Goal: Information Seeking & Learning: Learn about a topic

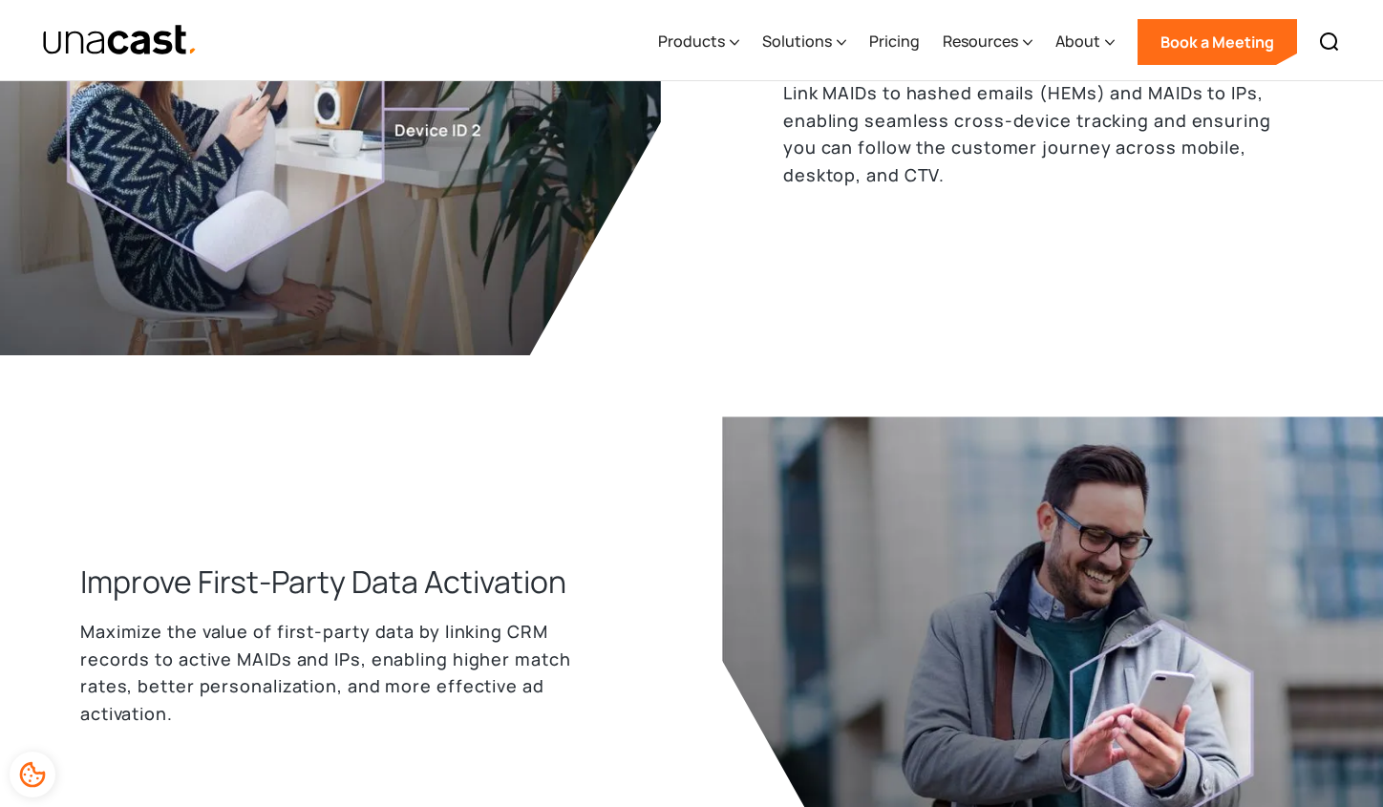
scroll to position [1283, 0]
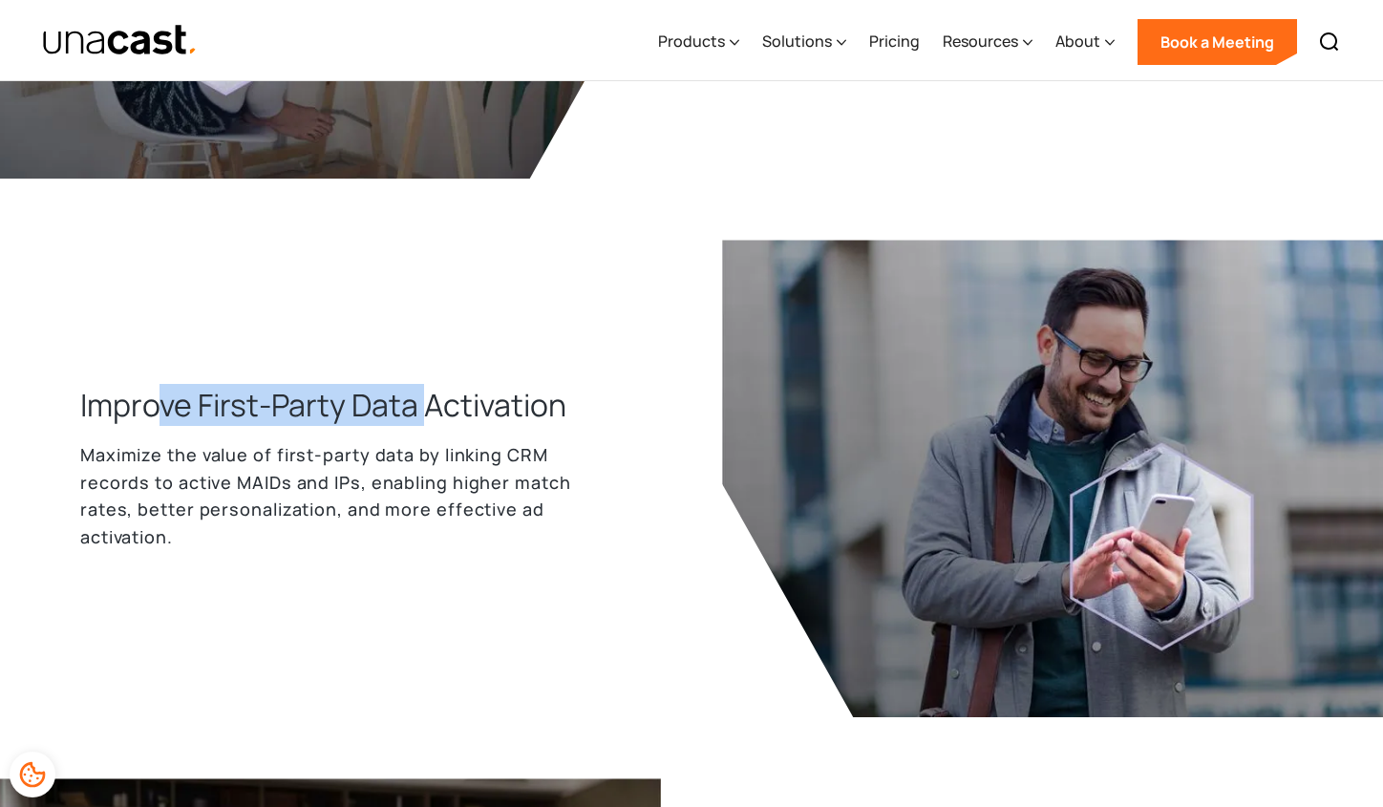
drag, startPoint x: 158, startPoint y: 403, endPoint x: 427, endPoint y: 416, distance: 269.6
click at [427, 416] on h3 "Improve First-Party Data Activation" at bounding box center [323, 405] width 486 height 42
click at [425, 416] on h3 "Improve First-Party Data Activation" at bounding box center [323, 405] width 486 height 42
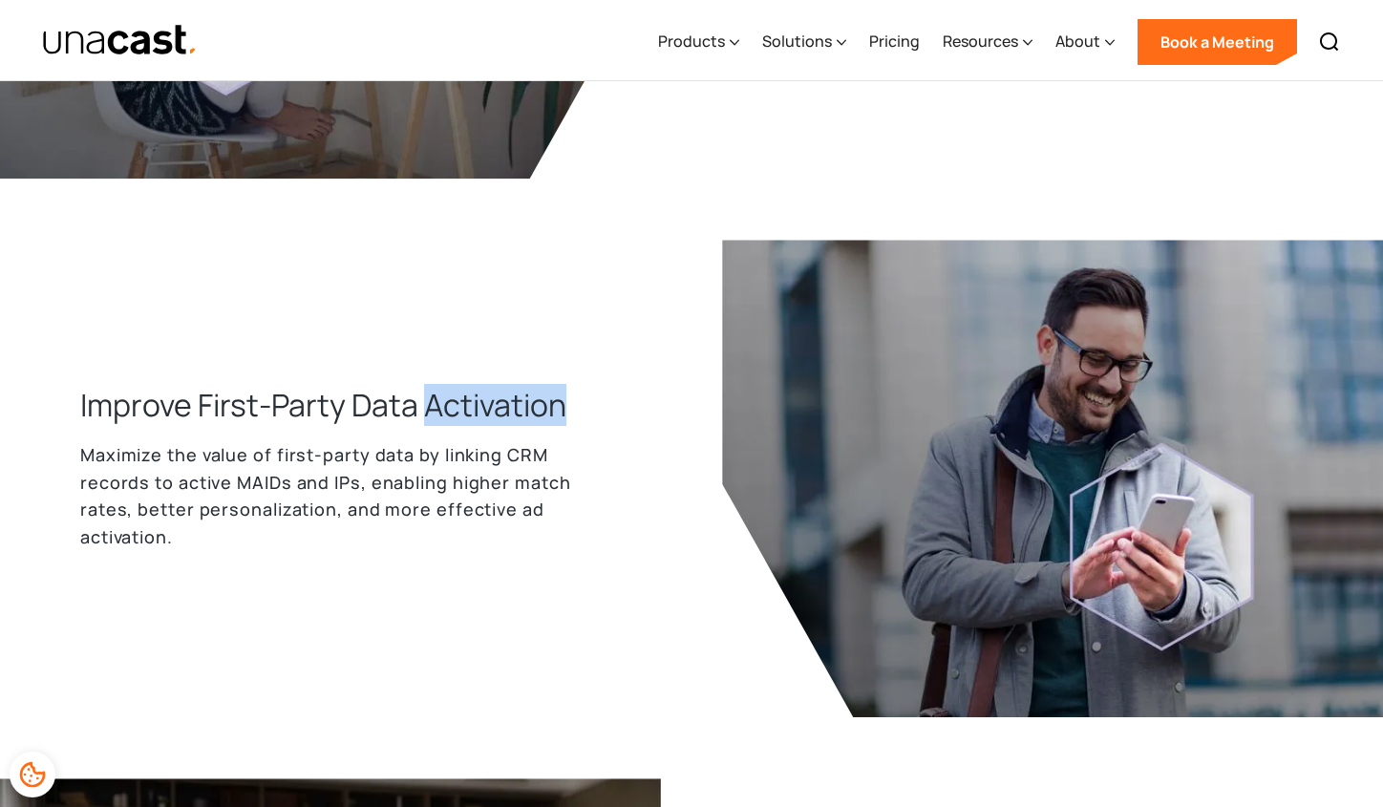
click at [424, 416] on h3 "Improve First-Party Data Activation" at bounding box center [323, 405] width 486 height 42
click at [577, 418] on div "Improve First-Party Data Activation Maximize the value of first-party data by l…" at bounding box center [370, 479] width 581 height 190
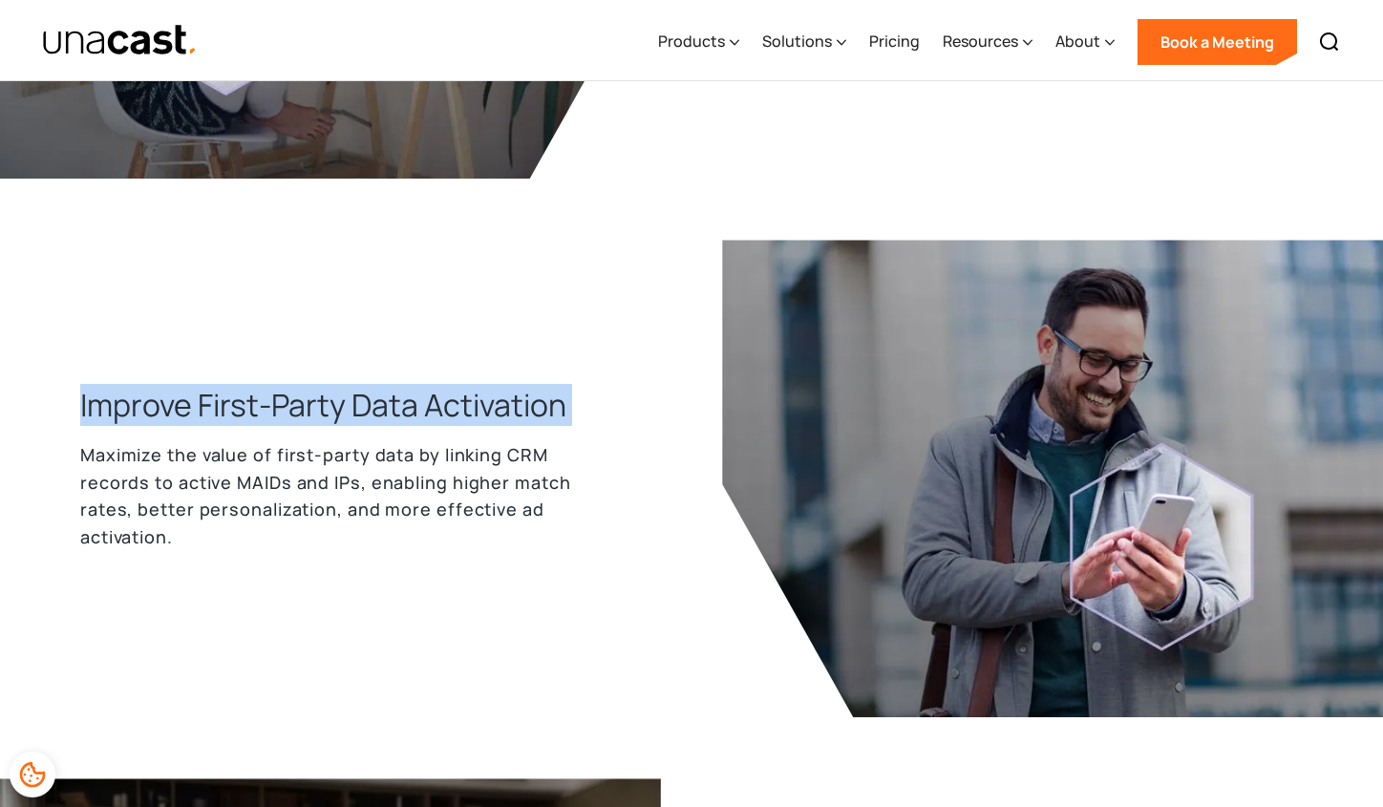
drag, startPoint x: 579, startPoint y: 415, endPoint x: 79, endPoint y: 389, distance: 500.2
copy h3 "Improve First-Party Data Activation"
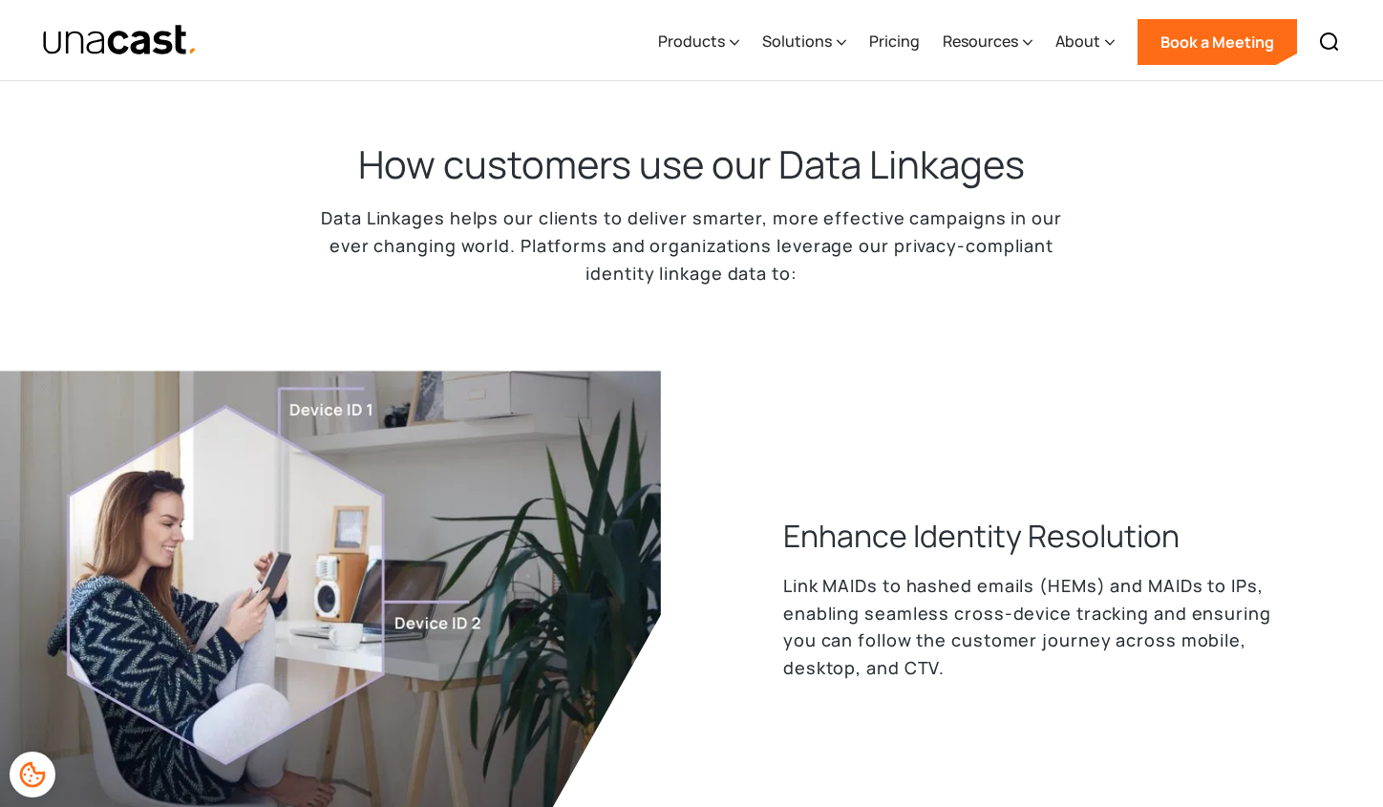
scroll to position [644, 0]
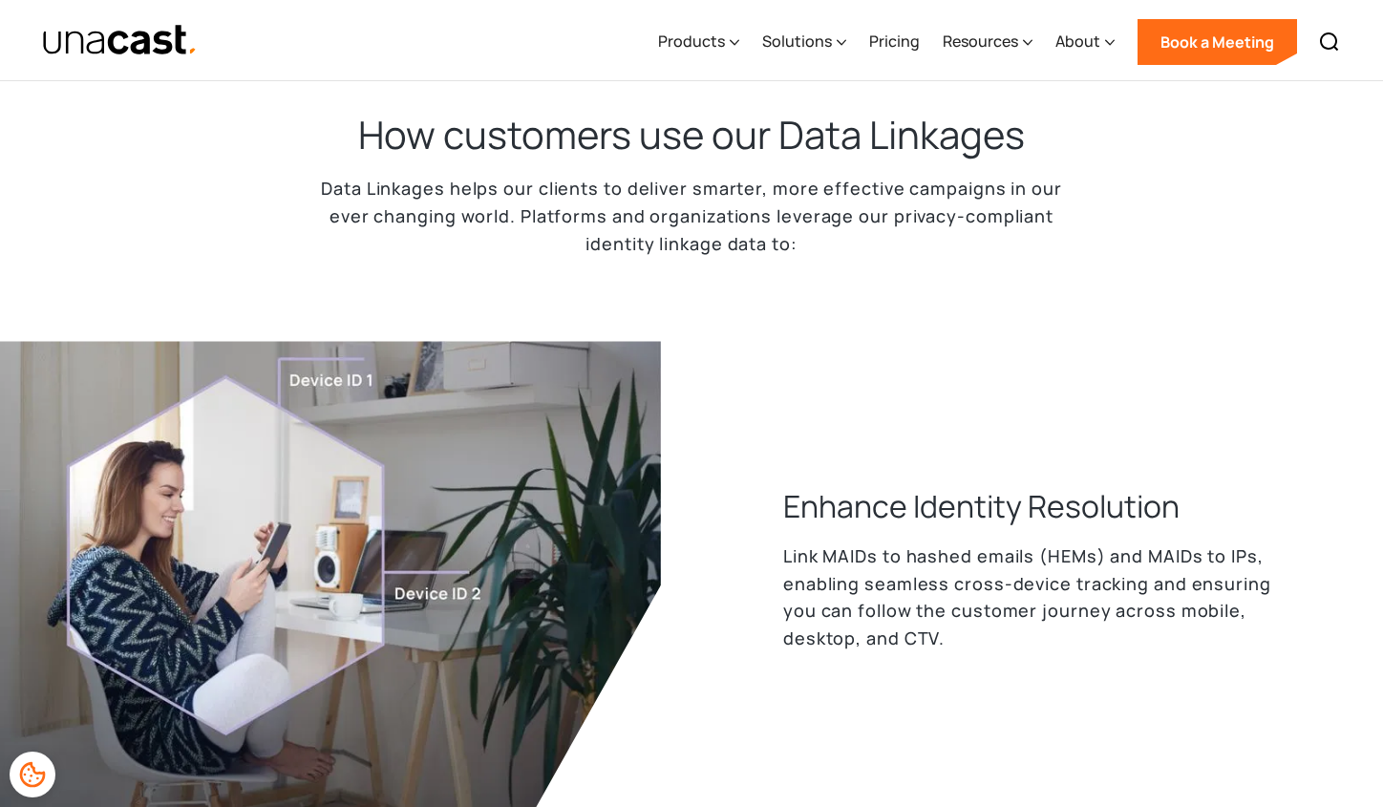
click at [850, 635] on p "Link MAIDs to hashed emails (HEMs) and MAIDs to IPs, enabling seamless cross-de…" at bounding box center [1043, 597] width 520 height 110
drag, startPoint x: 859, startPoint y: 636, endPoint x: 821, endPoint y: 638, distance: 38.2
click at [821, 638] on p "Link MAIDs to hashed emails (HEMs) and MAIDs to IPs, enabling seamless cross-de…" at bounding box center [1043, 597] width 520 height 110
copy p "CTV."
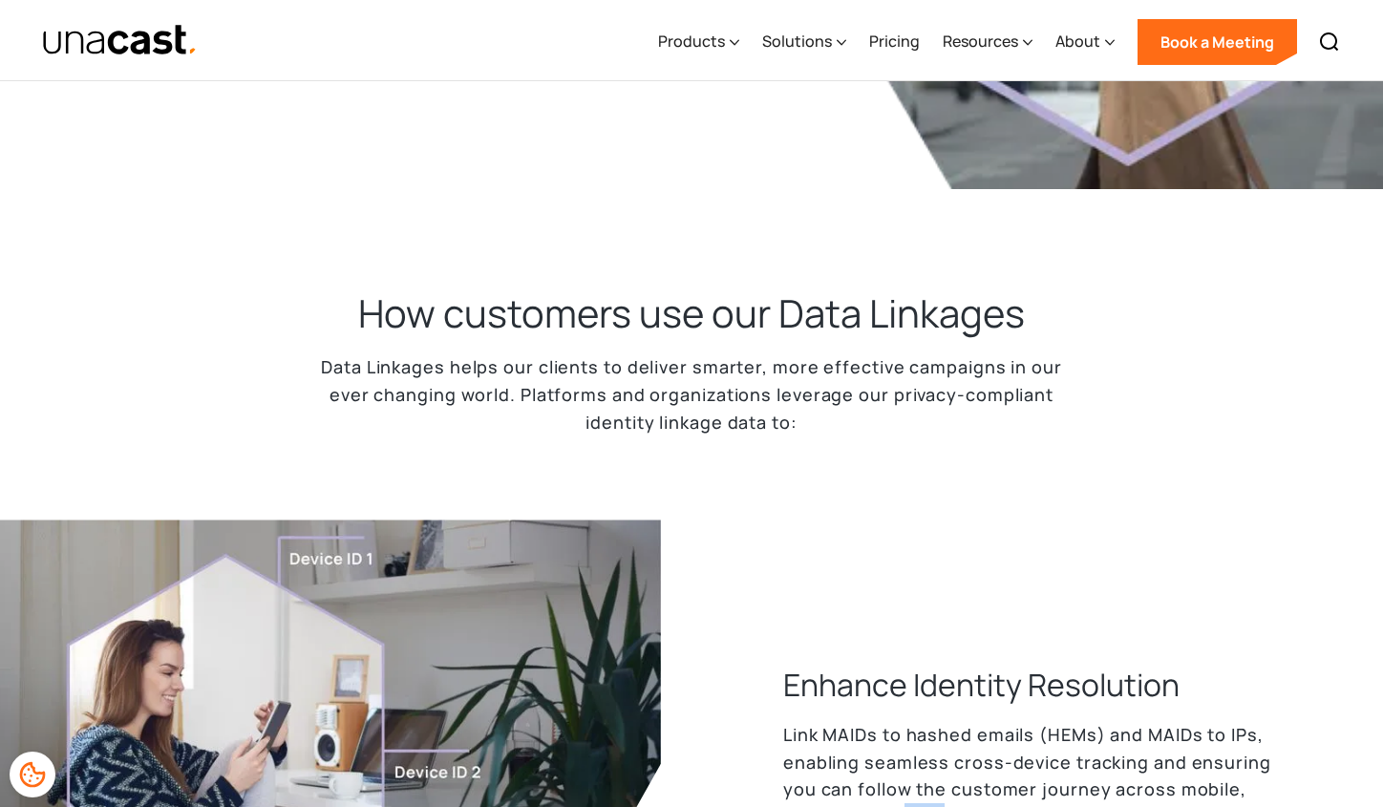
scroll to position [0, 0]
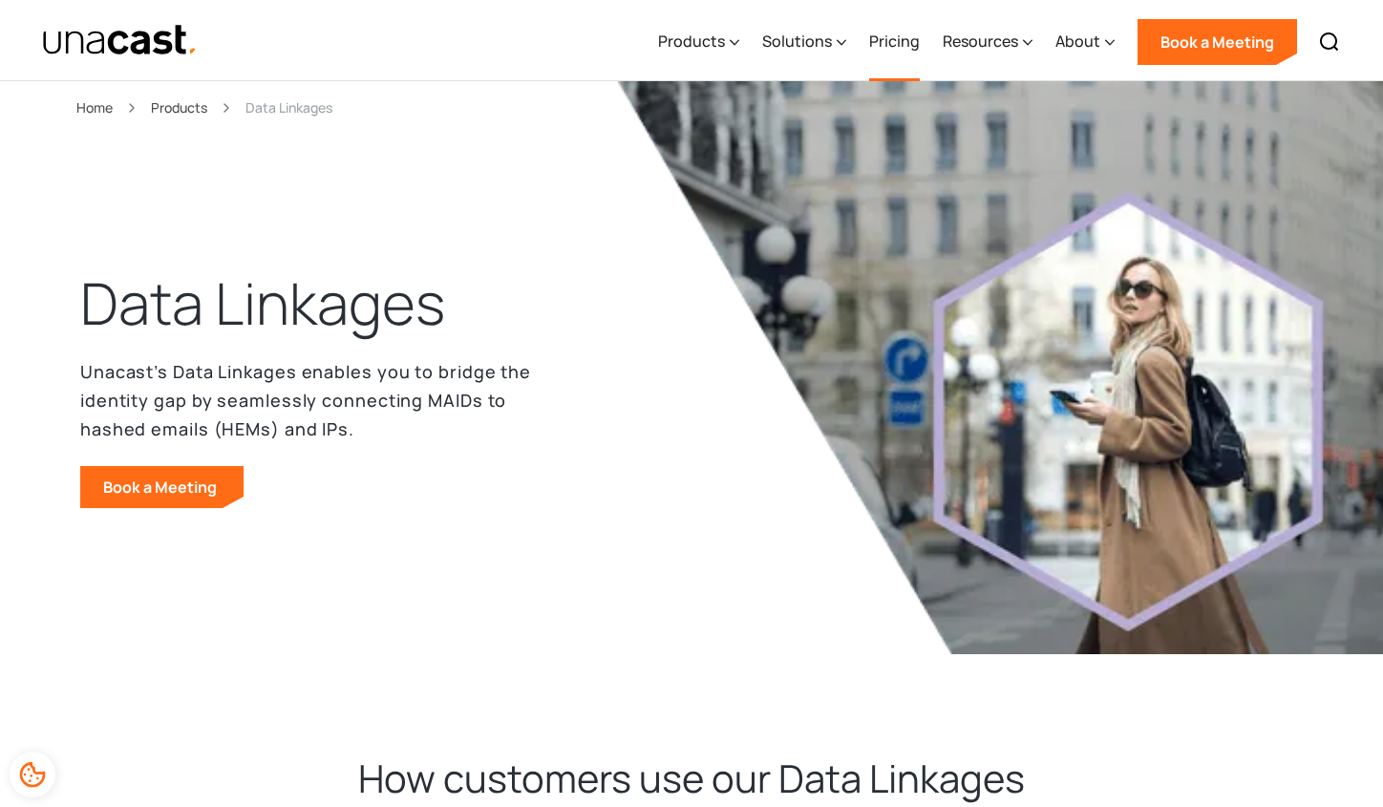
click at [894, 39] on link "Pricing" at bounding box center [894, 42] width 51 height 78
